Goal: Check status: Check status

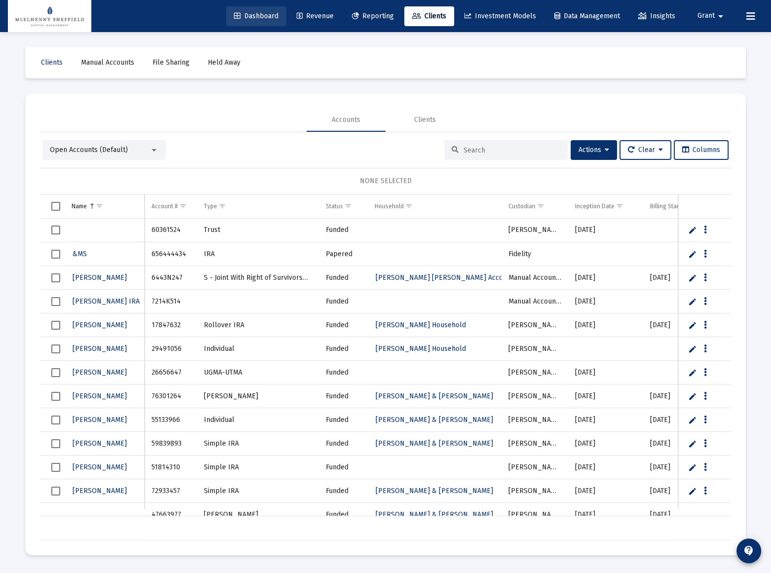
click at [253, 16] on span "Dashboard" at bounding box center [256, 16] width 44 height 8
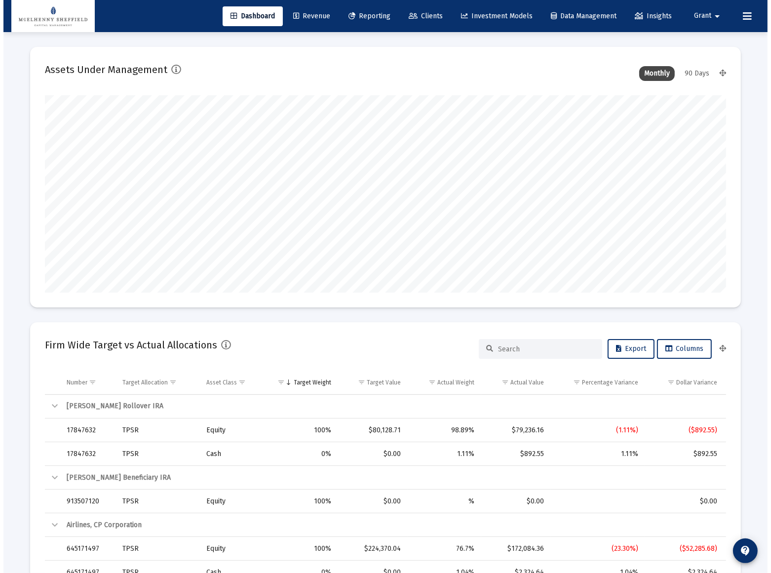
scroll to position [197, 318]
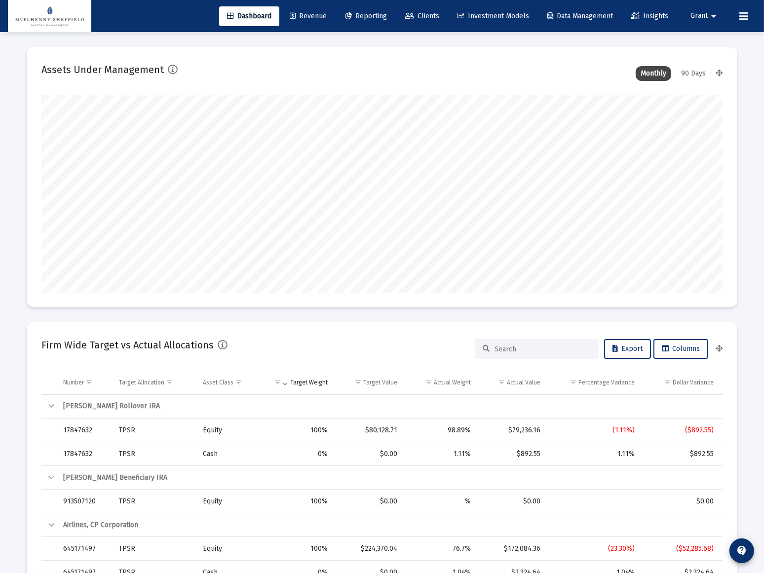
click at [409, 25] on link "Clients" at bounding box center [422, 16] width 50 height 20
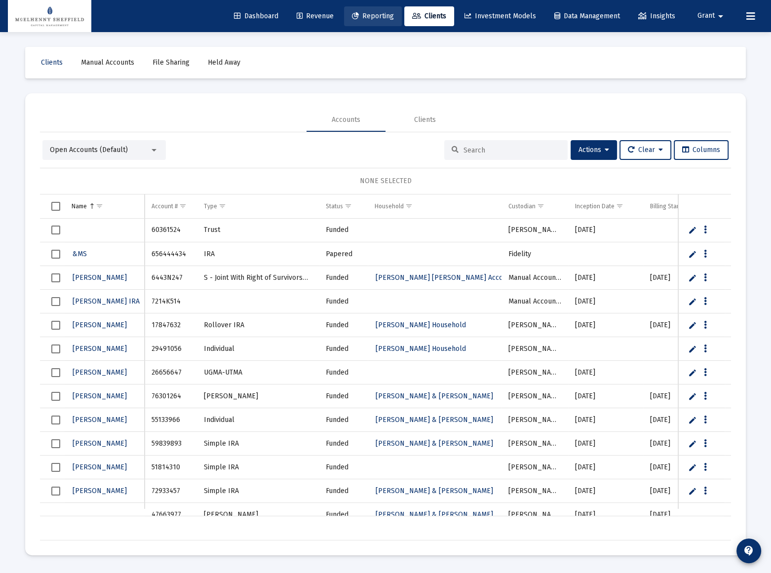
click at [361, 12] on span "Reporting" at bounding box center [373, 16] width 42 height 8
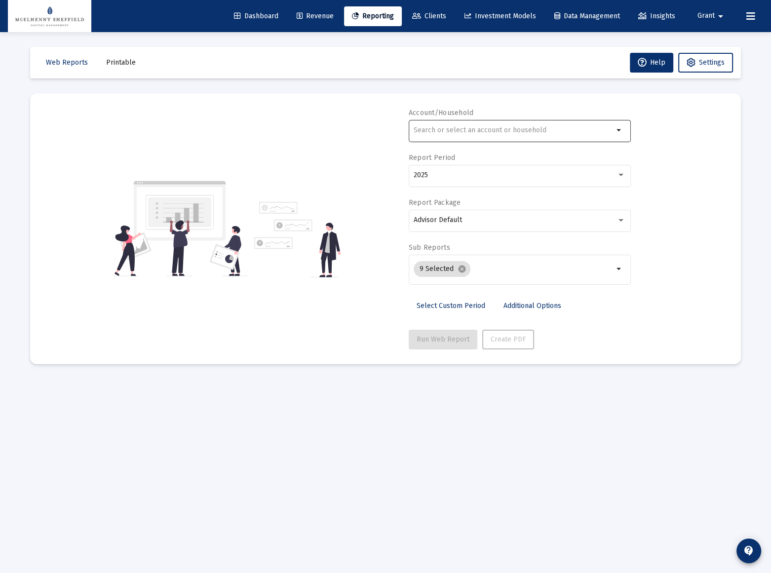
click at [459, 135] on div at bounding box center [514, 130] width 200 height 24
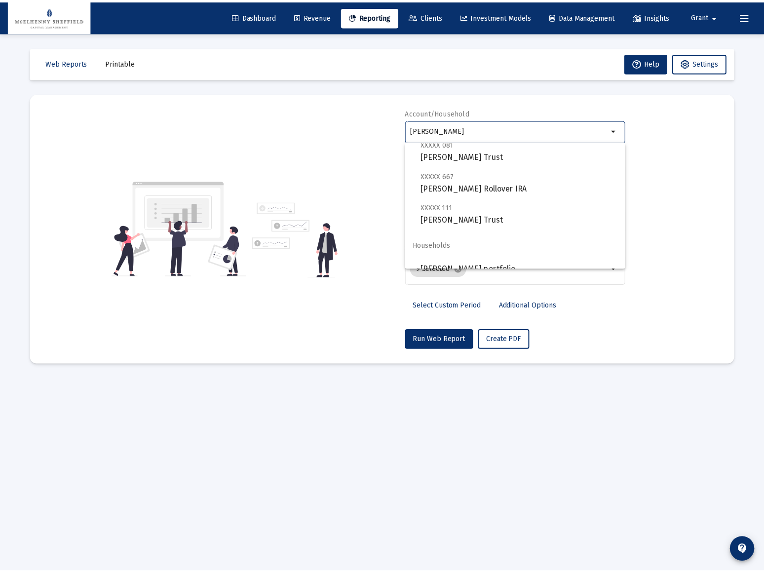
scroll to position [39, 0]
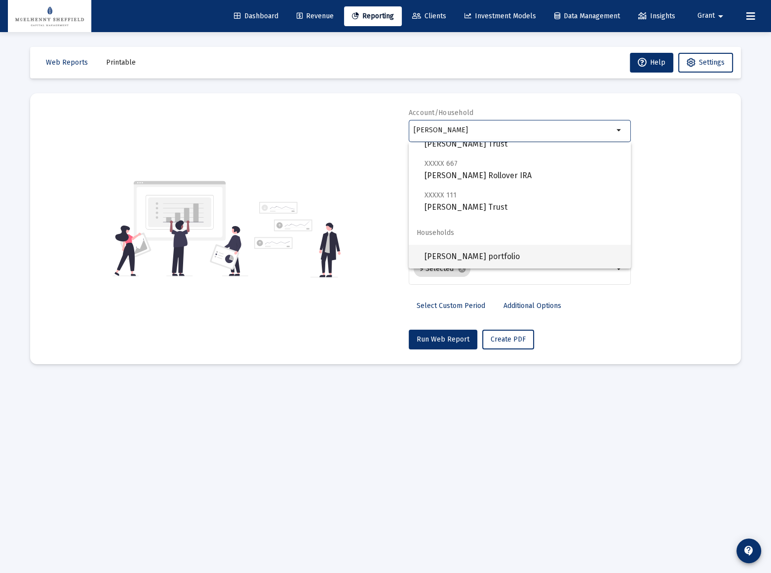
click at [457, 257] on span "[PERSON_NAME] portfolio" at bounding box center [524, 257] width 198 height 24
type input "[PERSON_NAME] portfolio"
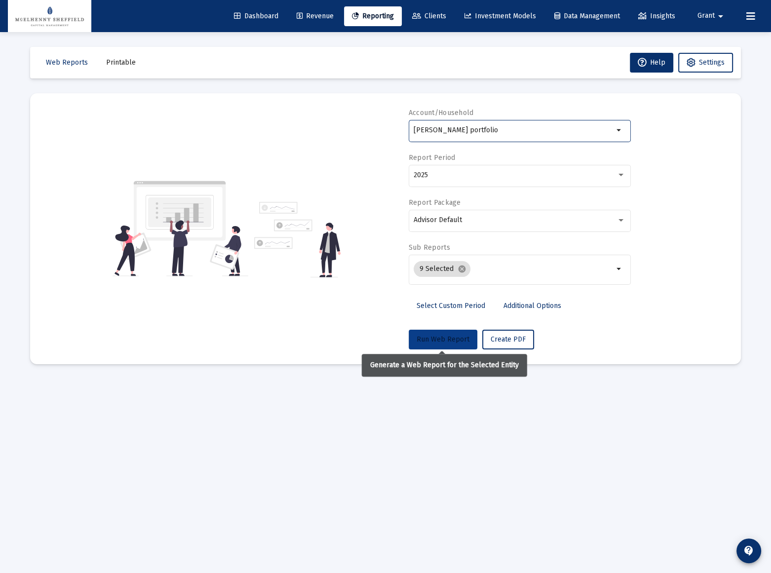
click at [444, 341] on span "Run Web Report" at bounding box center [443, 339] width 53 height 8
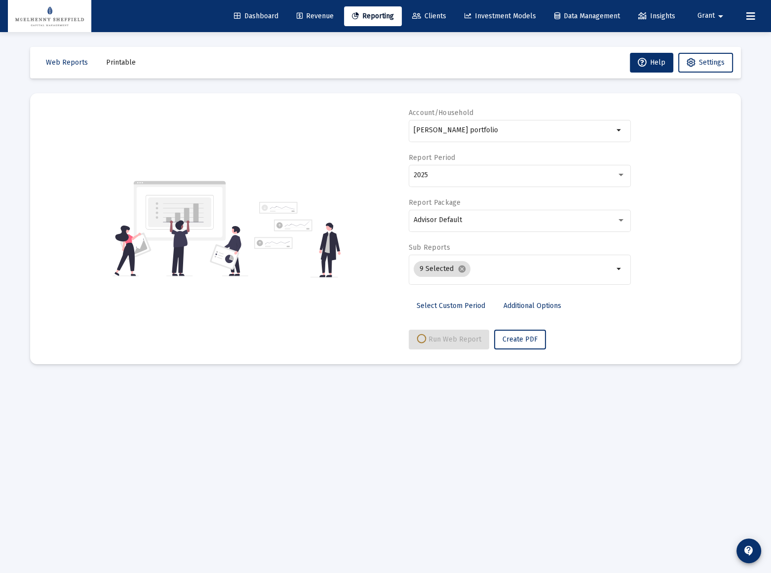
select select "View all"
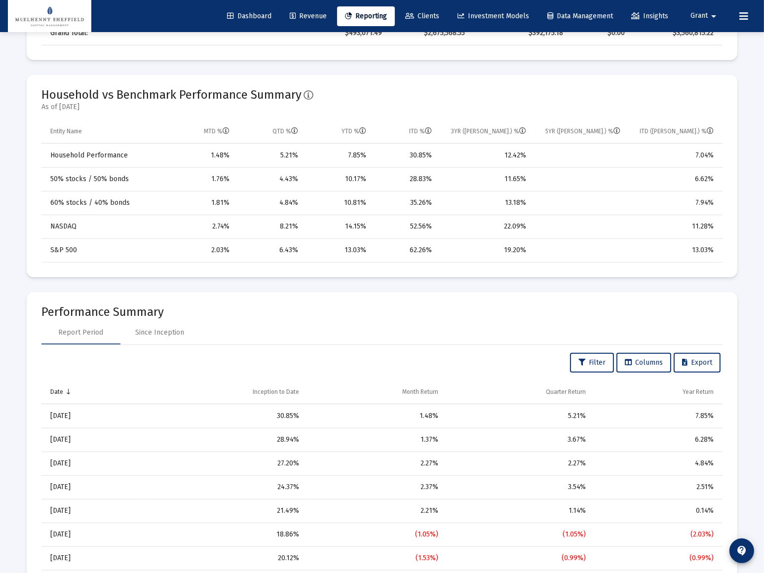
scroll to position [628, 0]
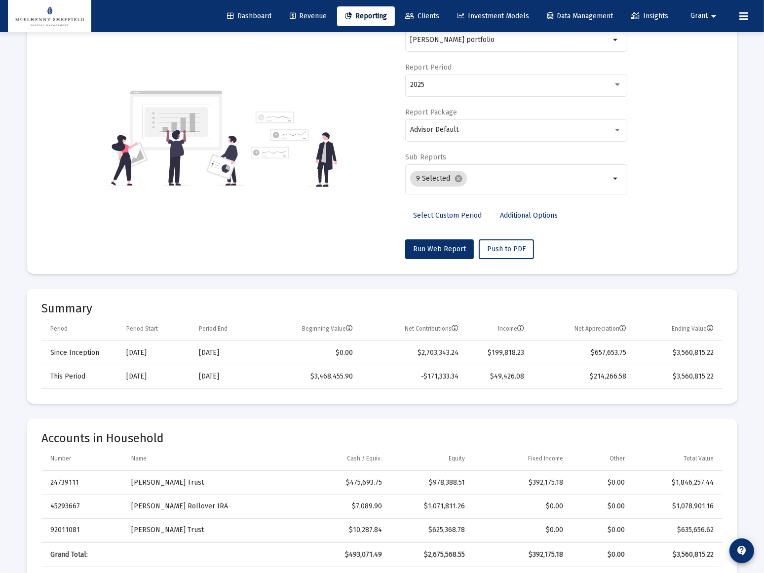
scroll to position [89, 0]
drag, startPoint x: 421, startPoint y: 379, endPoint x: 467, endPoint y: 376, distance: 47.0
click at [467, 376] on tr "This Period [DATE] [DATE] $3,468,455.90 -$171,333.34 $49,426.08 $214,266.58 $3,…" at bounding box center [381, 378] width 681 height 24
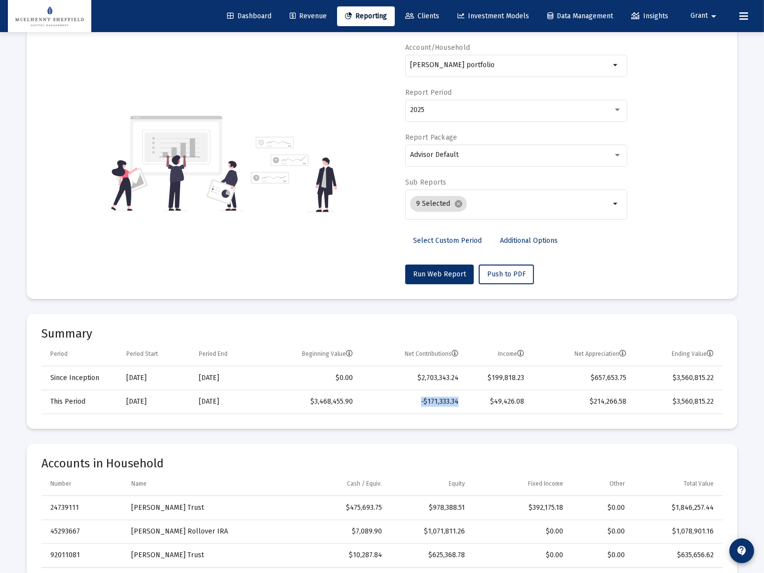
scroll to position [64, 0]
click at [684, 397] on td "$3,560,815.22" at bounding box center [677, 403] width 89 height 24
click at [682, 395] on td "$3,560,815.22" at bounding box center [677, 403] width 89 height 24
click at [691, 403] on td "$3,560,815.22" at bounding box center [677, 403] width 89 height 24
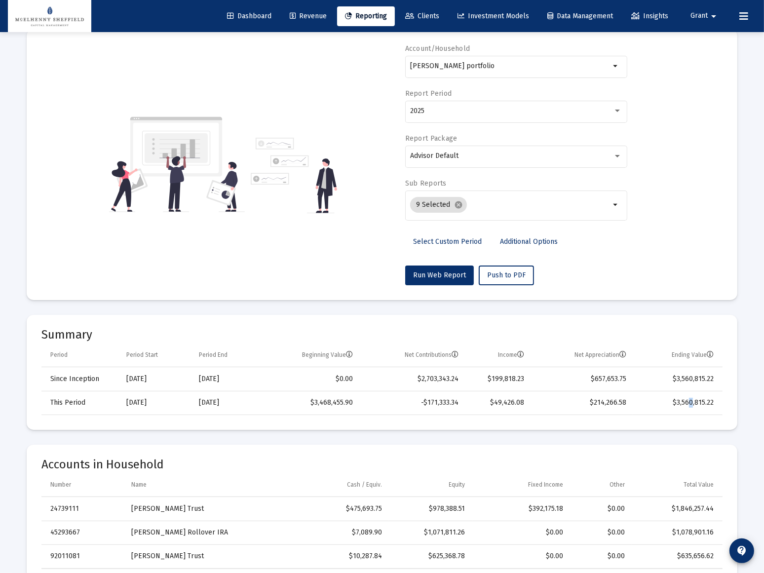
click at [691, 401] on td "$3,560,815.22" at bounding box center [677, 403] width 89 height 24
drag, startPoint x: 678, startPoint y: 402, endPoint x: 720, endPoint y: 405, distance: 41.5
click at [720, 405] on td "$3,560,815.22" at bounding box center [677, 403] width 89 height 24
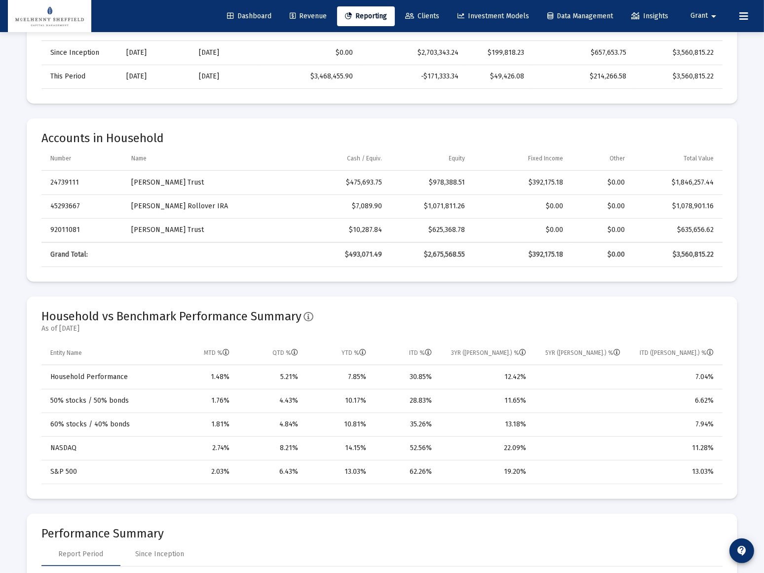
scroll to position [404, 0]
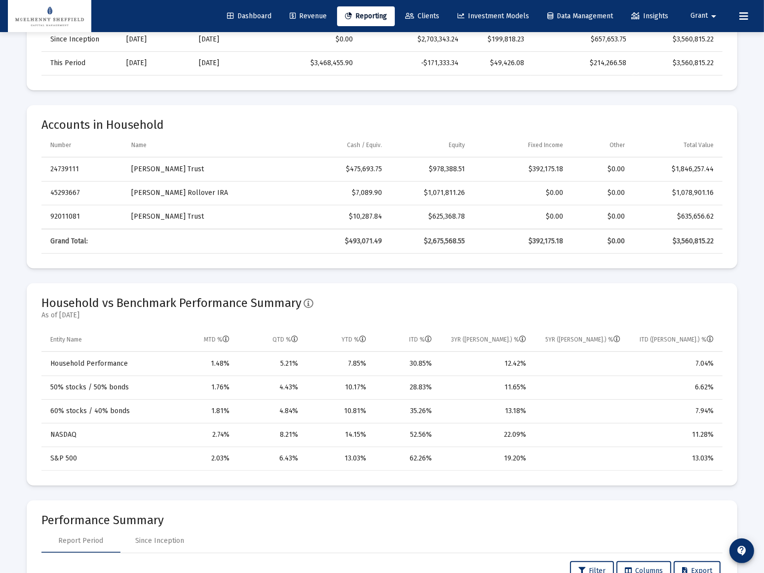
drag, startPoint x: 410, startPoint y: 363, endPoint x: 438, endPoint y: 364, distance: 28.2
click at [438, 364] on td "30.85%" at bounding box center [406, 364] width 66 height 24
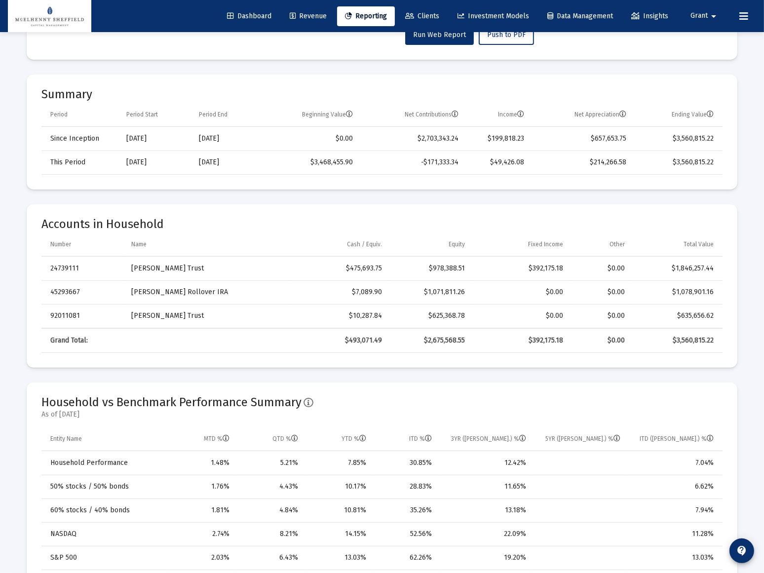
scroll to position [224, 0]
